Goal: Task Accomplishment & Management: Complete application form

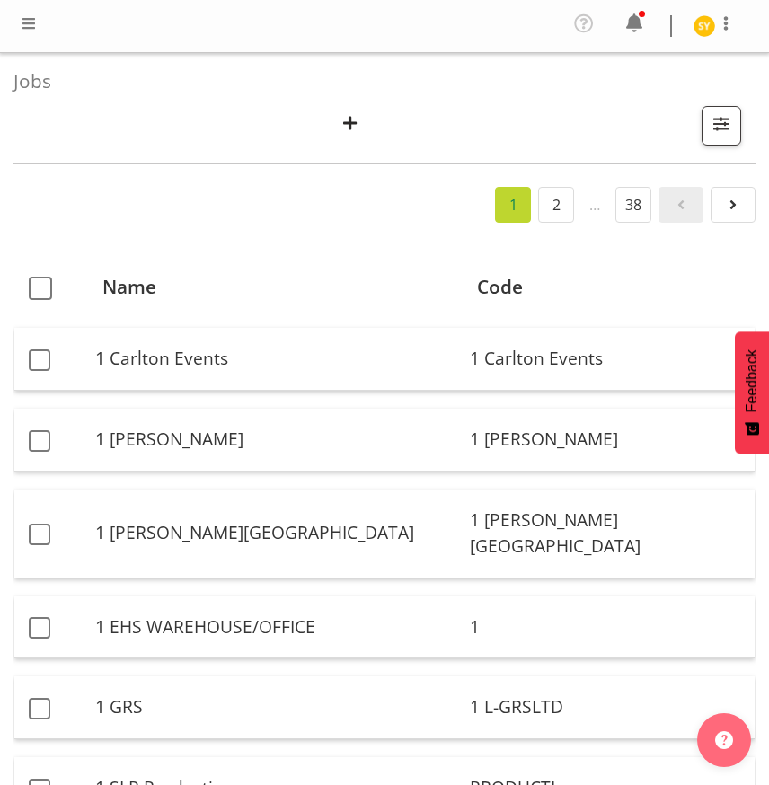
click at [358, 119] on span "button" at bounding box center [350, 122] width 23 height 23
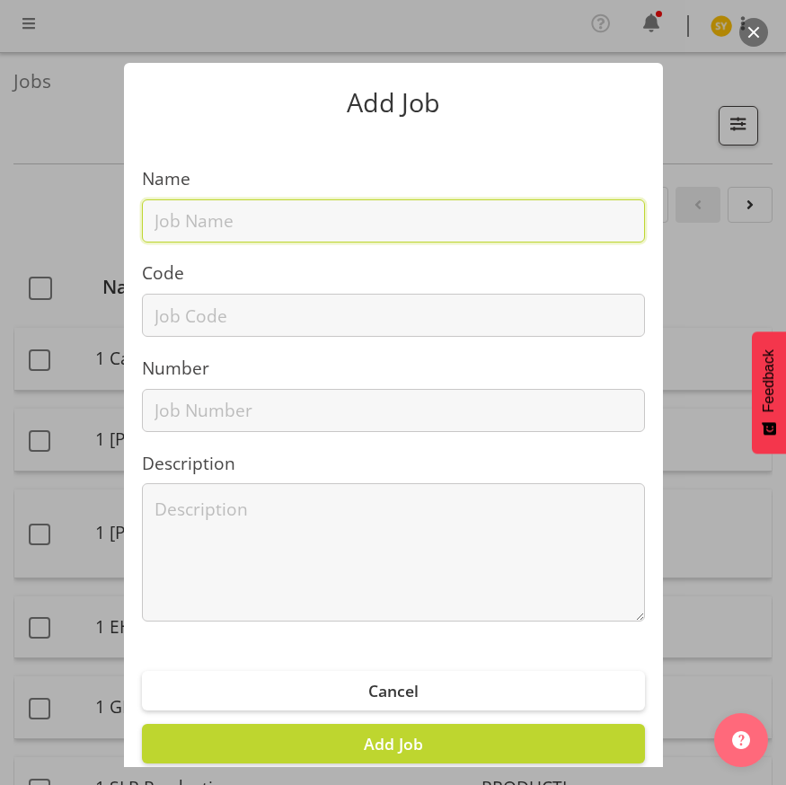
click at [224, 233] on input "text" at bounding box center [393, 220] width 503 height 43
paste input "42608010"
type input "42608010"
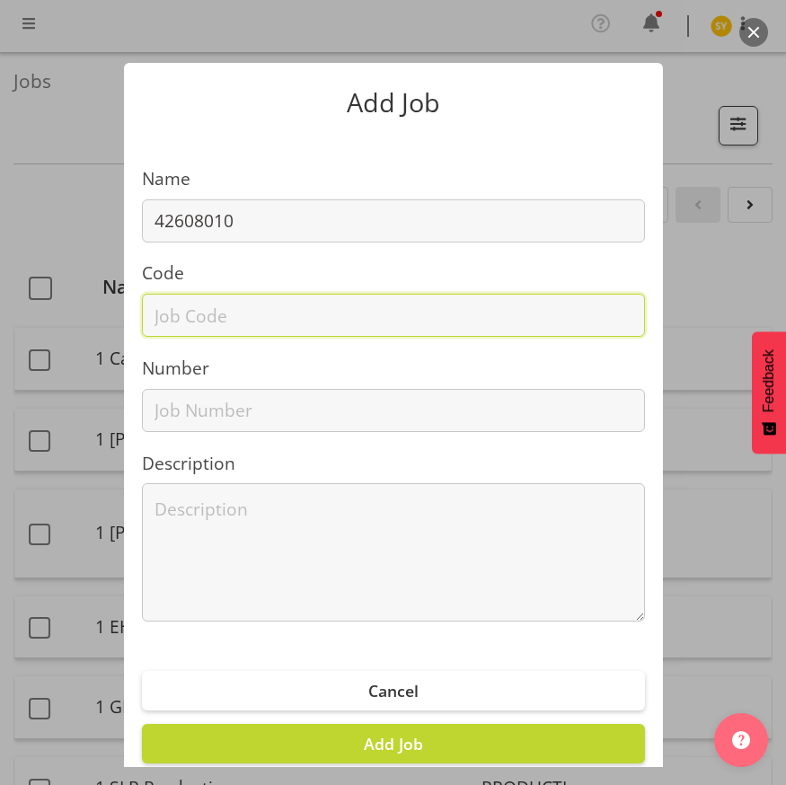
drag, startPoint x: 186, startPoint y: 317, endPoint x: 197, endPoint y: 311, distance: 12.5
click at [186, 317] on input "text" at bounding box center [393, 315] width 503 height 43
paste input "42608010"
type input "42608010"
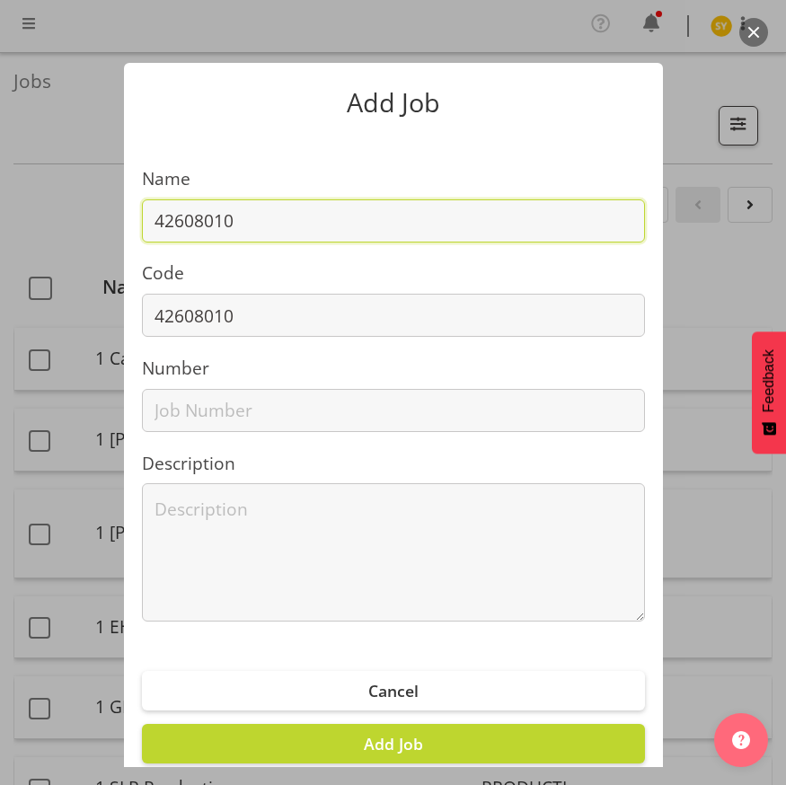
click at [299, 216] on input "42608010" at bounding box center [393, 220] width 503 height 43
paste input "NZSAE 2026"
type input "42608010 - NZSAE 2026"
drag, startPoint x: 365, startPoint y: 234, endPoint x: 61, endPoint y: 231, distance: 303.7
click at [68, 228] on div "Add Job Name 42608010 - NZSAE 2026 Code 42608010 Number Description Cancel Add …" at bounding box center [393, 392] width 786 height 749
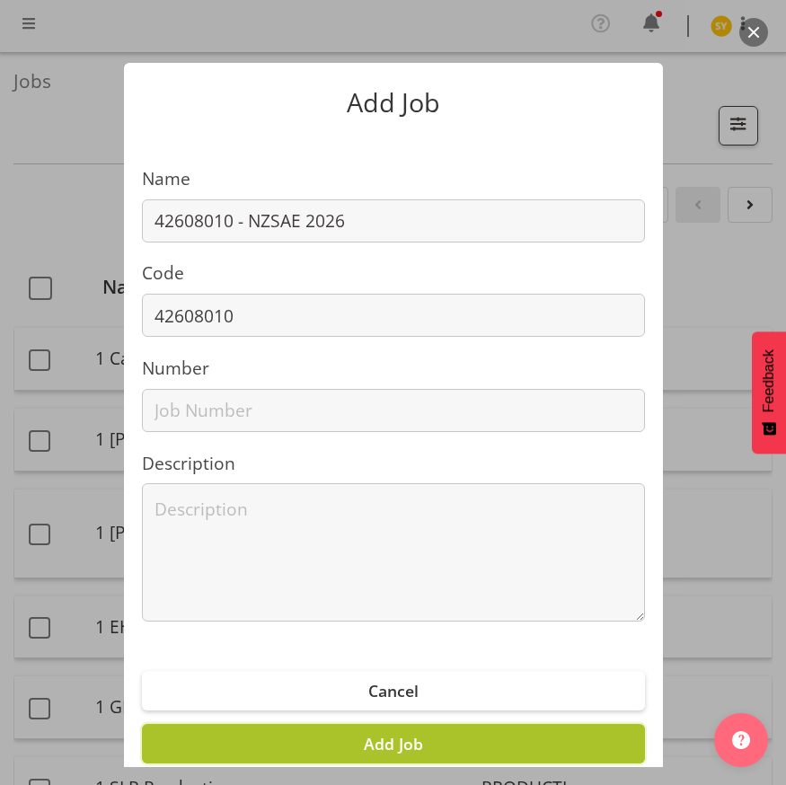
click at [372, 747] on span "Add Job" at bounding box center [393, 744] width 59 height 22
